Goal: Task Accomplishment & Management: Manage account settings

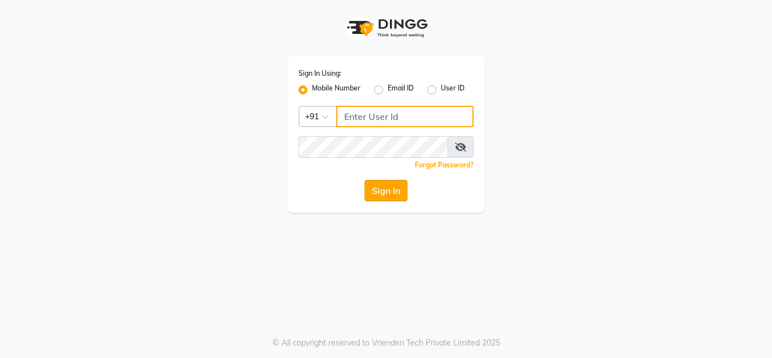
type input "7890011666"
click at [382, 191] on button "Sign In" at bounding box center [386, 190] width 43 height 21
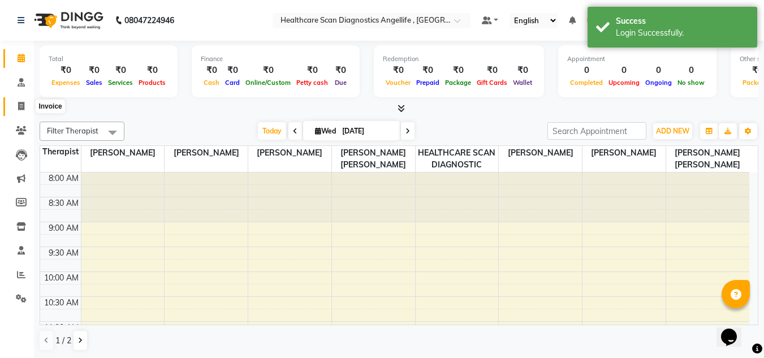
click at [24, 112] on span at bounding box center [21, 106] width 20 height 13
select select "5671"
select select "service"
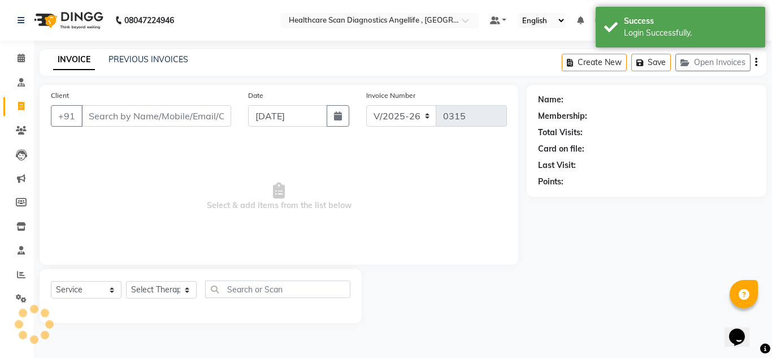
click at [138, 101] on div "Client +91" at bounding box center [140, 112] width 197 height 46
click at [176, 66] on div "INVOICE PREVIOUS INVOICES" at bounding box center [121, 60] width 162 height 13
click at [179, 58] on link "PREVIOUS INVOICES" at bounding box center [149, 59] width 80 height 10
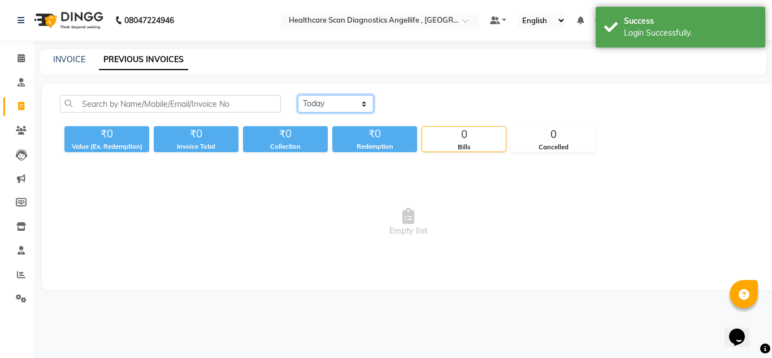
click at [343, 111] on select "Today Yesterday Custom Range" at bounding box center [336, 104] width 76 height 18
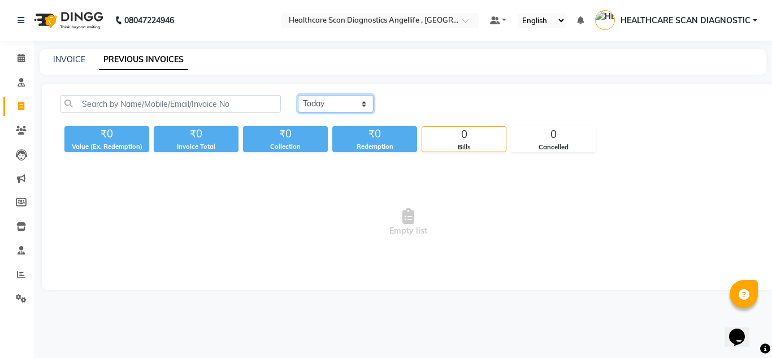
select select "range"
click at [298, 95] on select "Today Yesterday Custom Range" at bounding box center [336, 104] width 76 height 18
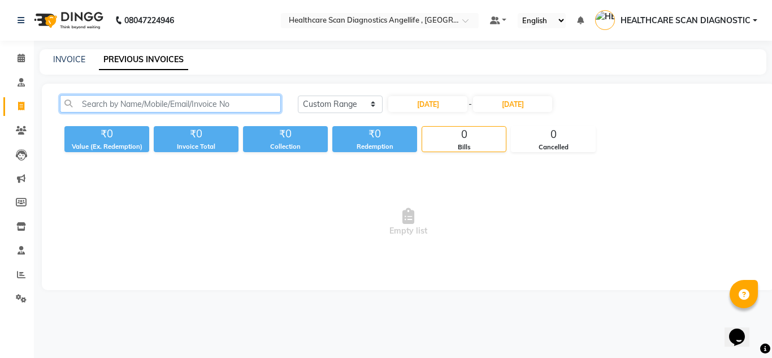
click at [191, 108] on input "text" at bounding box center [170, 104] width 221 height 18
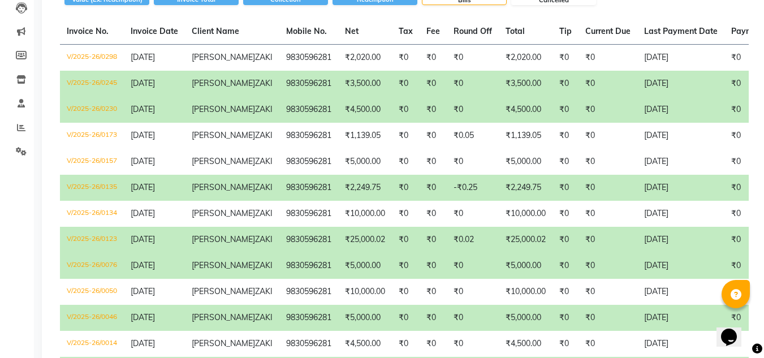
scroll to position [170, 0]
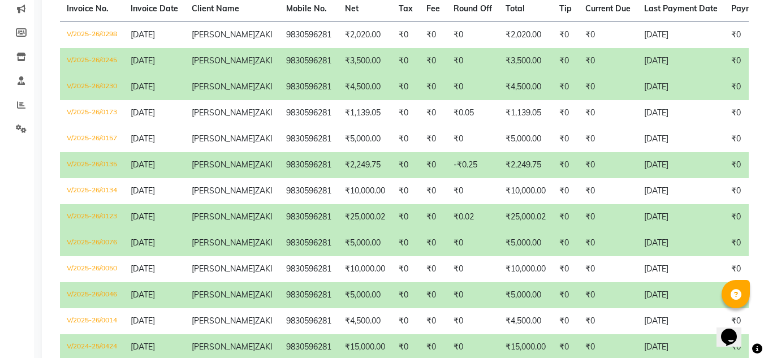
type input "abdullah"
click at [241, 100] on td "ABDULLAH ZAKI" at bounding box center [232, 87] width 94 height 26
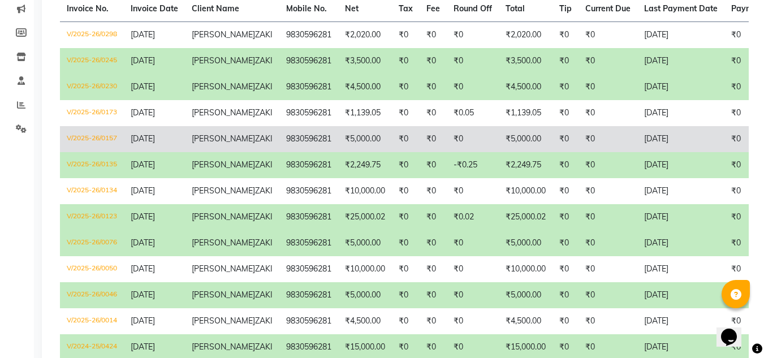
click at [499, 152] on td "₹5,000.00" at bounding box center [526, 139] width 54 height 26
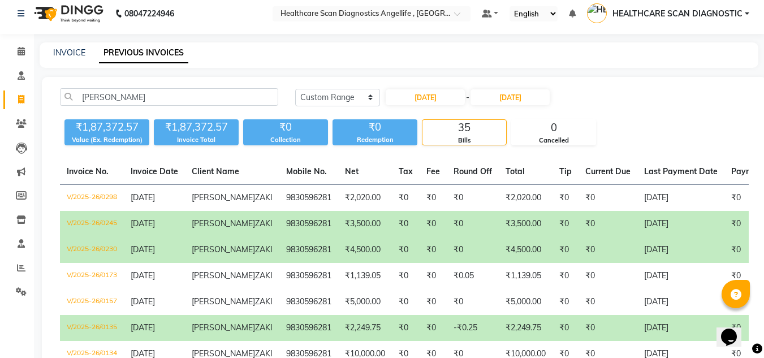
scroll to position [0, 0]
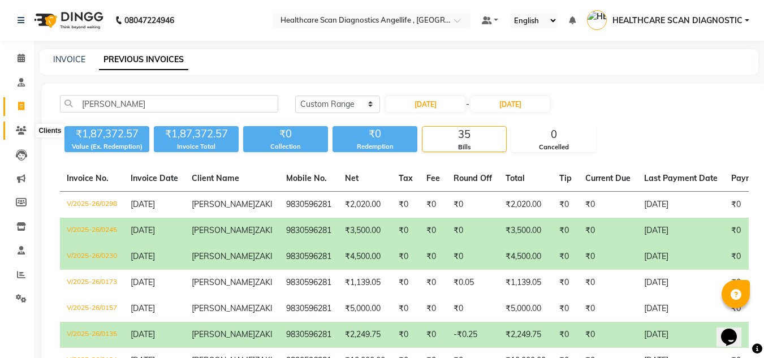
click at [14, 134] on span at bounding box center [21, 130] width 20 height 13
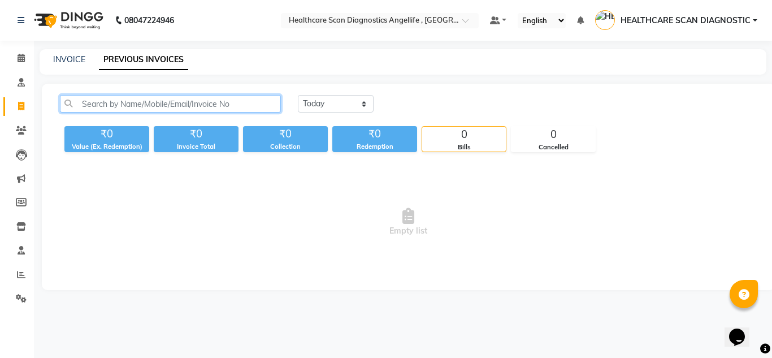
drag, startPoint x: 205, startPoint y: 112, endPoint x: 209, endPoint y: 81, distance: 30.7
click at [206, 105] on input "text" at bounding box center [170, 104] width 221 height 18
click at [209, 80] on main "INVOICE PREVIOUS INVOICES Today Yesterday Custom Range ₹0 Value (Ex. Redemption…" at bounding box center [403, 178] width 738 height 258
click at [207, 86] on div "Today Yesterday Custom Range ₹0 Value (Ex. Redemption) ₹0 Invoice Total ₹0 Coll…" at bounding box center [408, 187] width 733 height 206
click at [204, 105] on input "text" at bounding box center [170, 104] width 221 height 18
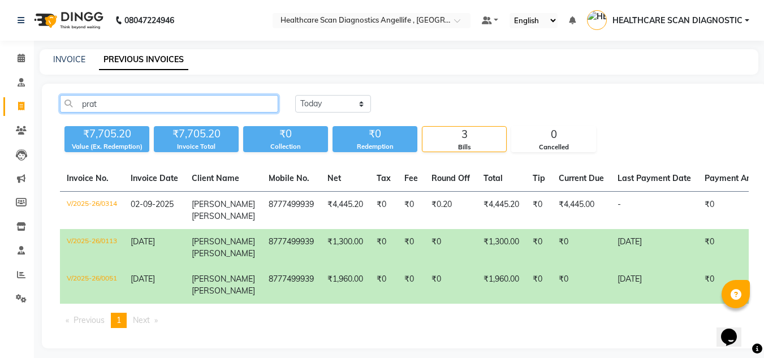
type input "prat"
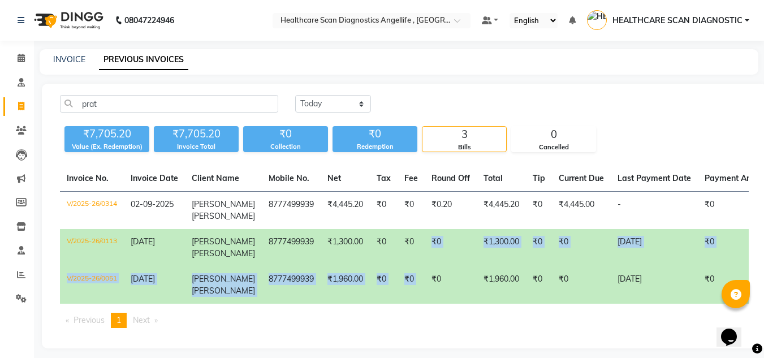
drag, startPoint x: 415, startPoint y: 265, endPoint x: 415, endPoint y: 276, distance: 11.9
click at [415, 276] on tbody "V/2025-26/0314 02-09-2025 PRATIMA GUPTA 8777499939 ₹4,445.20 ₹0 ₹0 ₹0.20 ₹4,445…" at bounding box center [523, 248] width 926 height 112
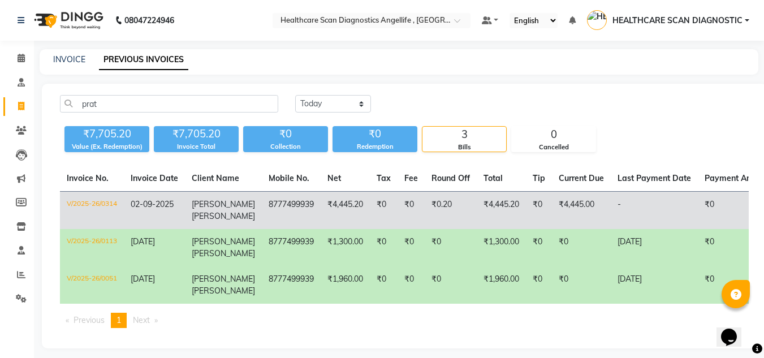
click at [444, 218] on td "₹0.20" at bounding box center [451, 211] width 52 height 38
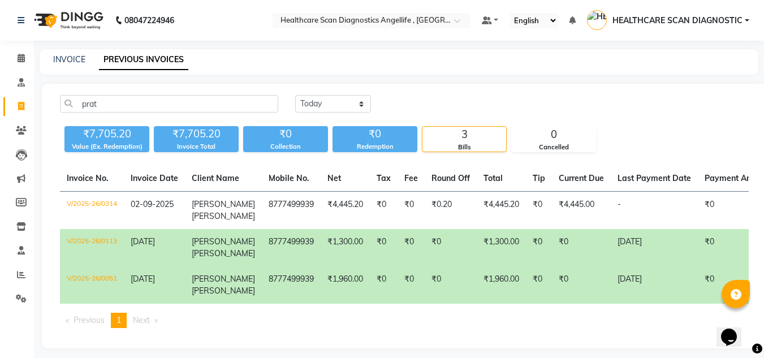
click at [526, 244] on td "₹0" at bounding box center [539, 247] width 26 height 37
click at [397, 271] on td "₹0" at bounding box center [410, 284] width 27 height 37
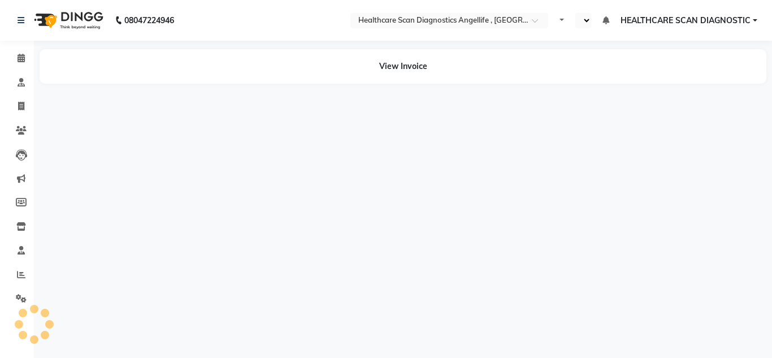
select select "en"
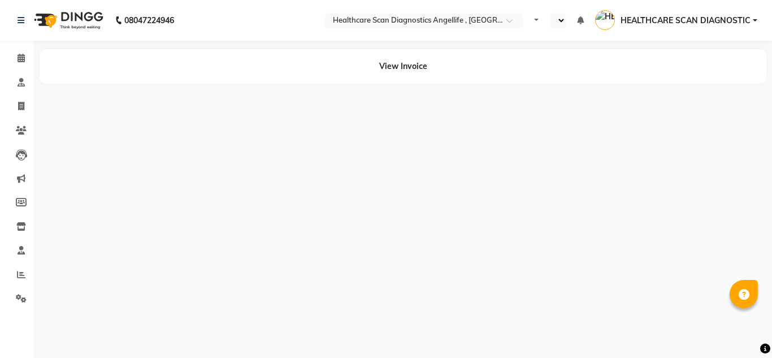
select select "en"
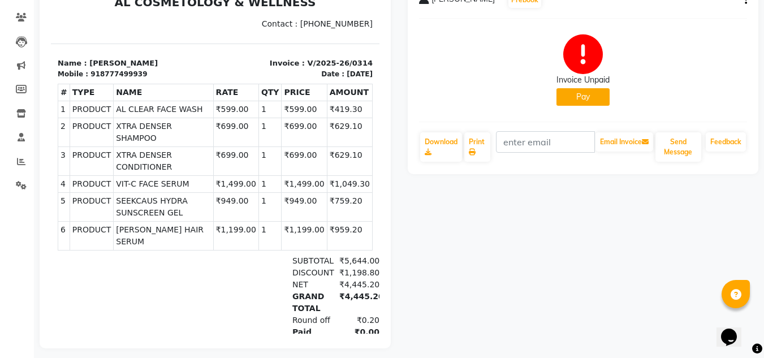
scroll to position [57, 0]
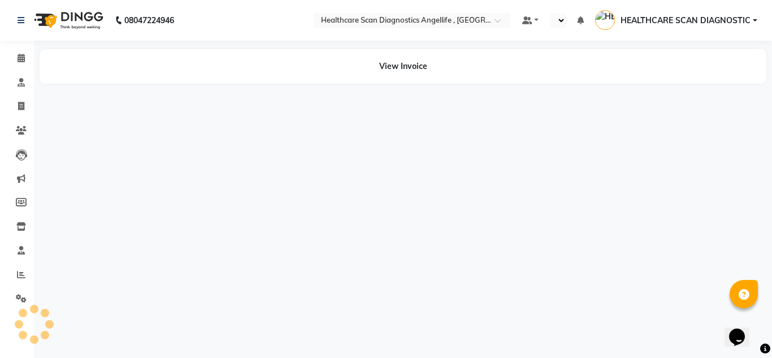
select select "en"
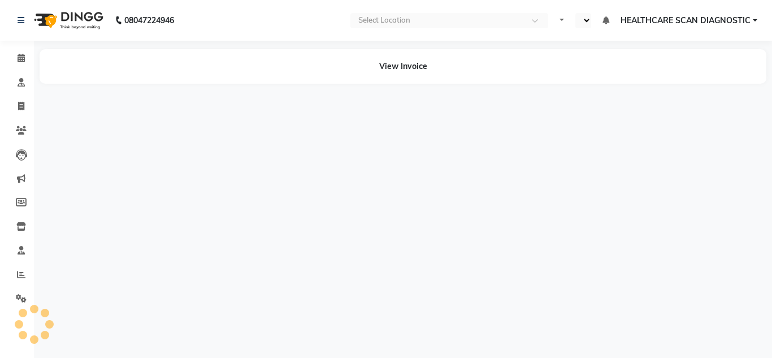
select select "en"
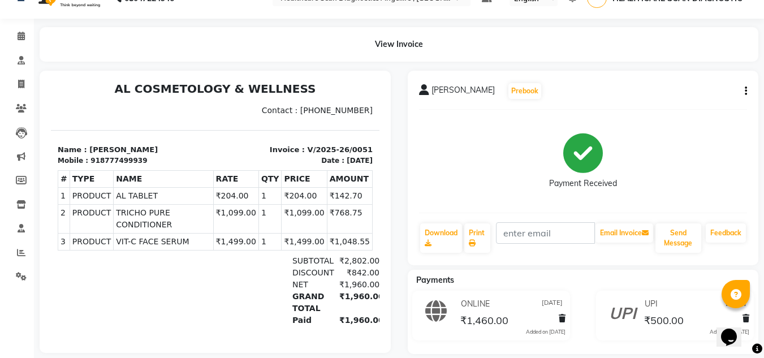
scroll to position [42, 0]
